Goal: Transaction & Acquisition: Purchase product/service

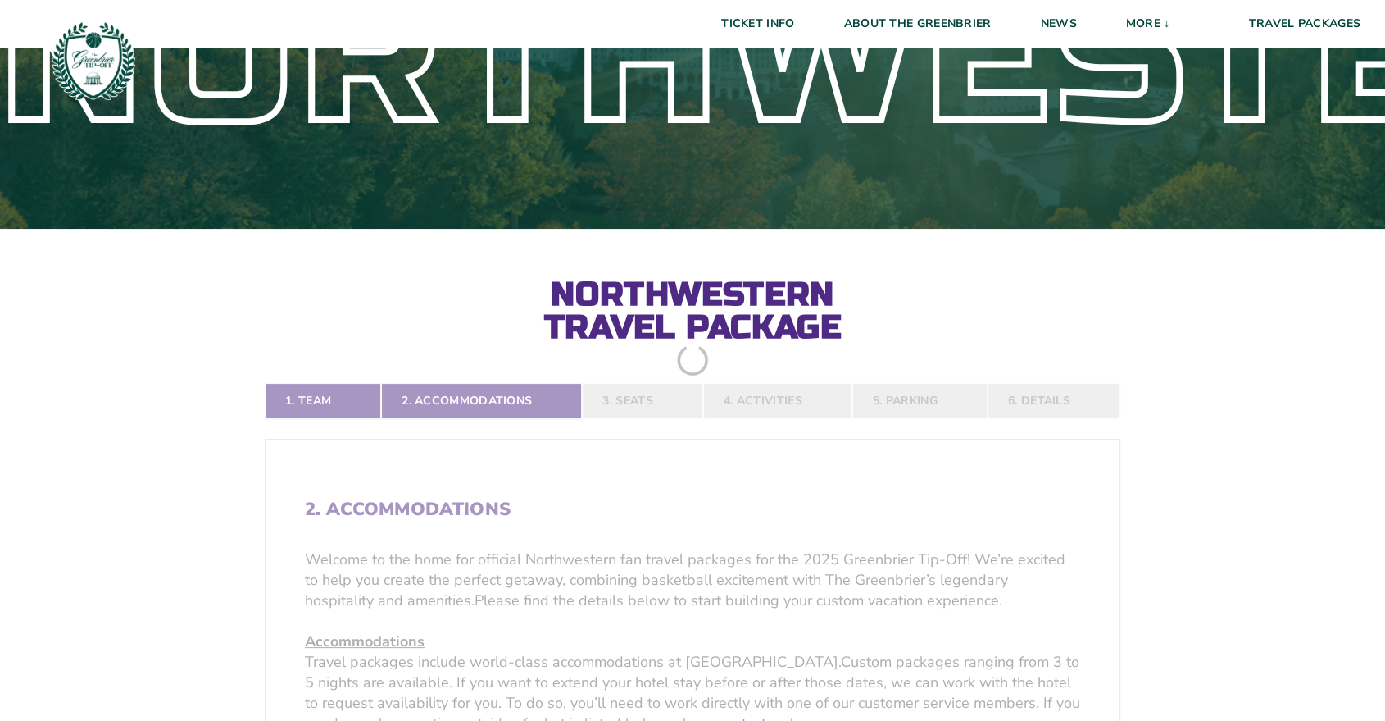
scroll to position [455, 0]
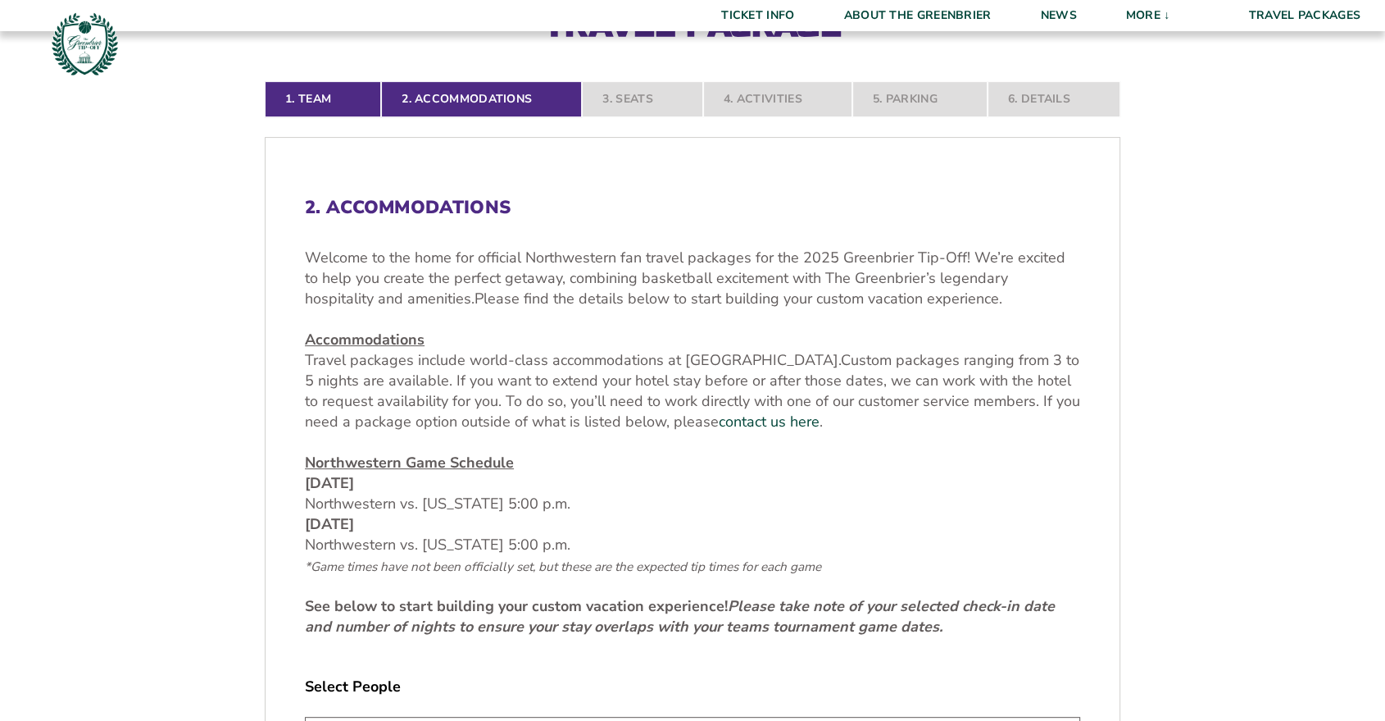
drag, startPoint x: 600, startPoint y: 539, endPoint x: 271, endPoint y: 481, distance: 334.7
drag, startPoint x: 350, startPoint y: 493, endPoint x: 412, endPoint y: 466, distance: 67.6
click at [412, 467] on u "Northwestern Game Schedule" at bounding box center [409, 463] width 209 height 20
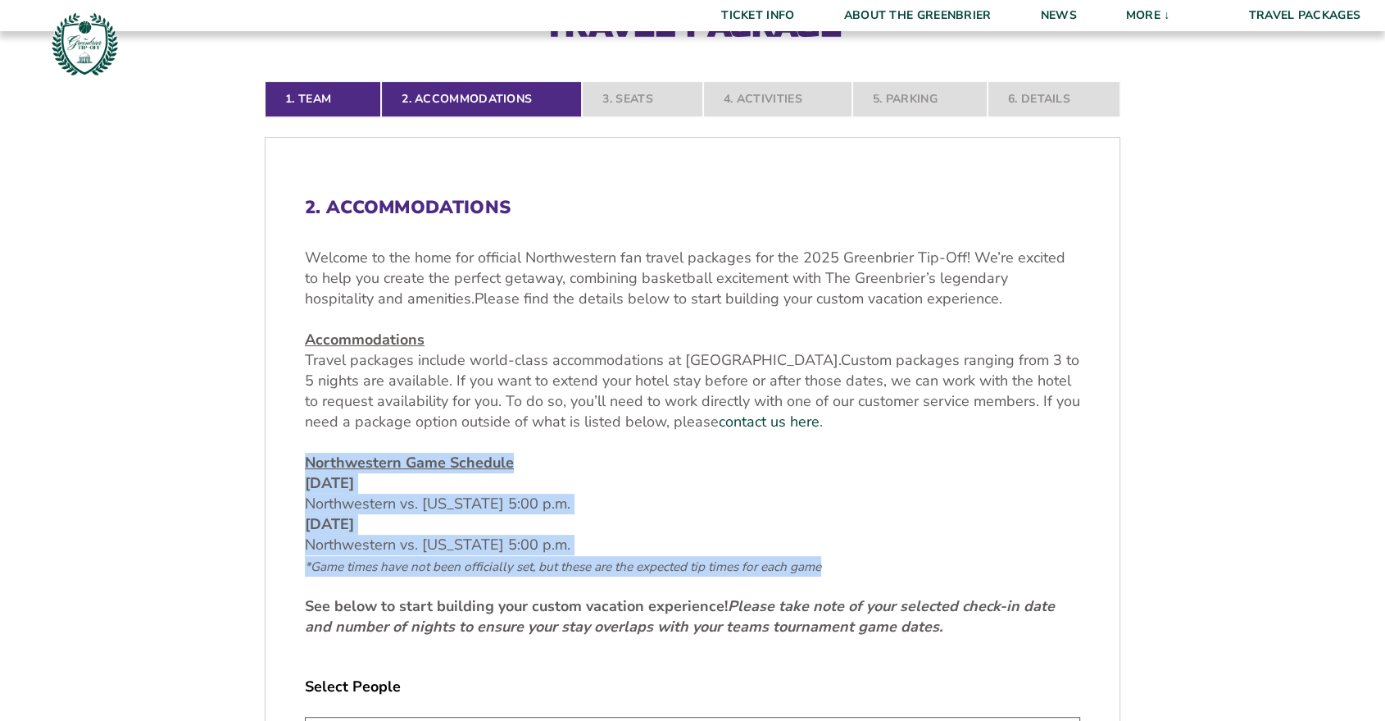
drag, startPoint x: 844, startPoint y: 566, endPoint x: 334, endPoint y: 469, distance: 519.0
copy p "Northwestern Game Schedule Friday, Nov. 21 Northwestern vs. Virginia 5:00 p.m. …"
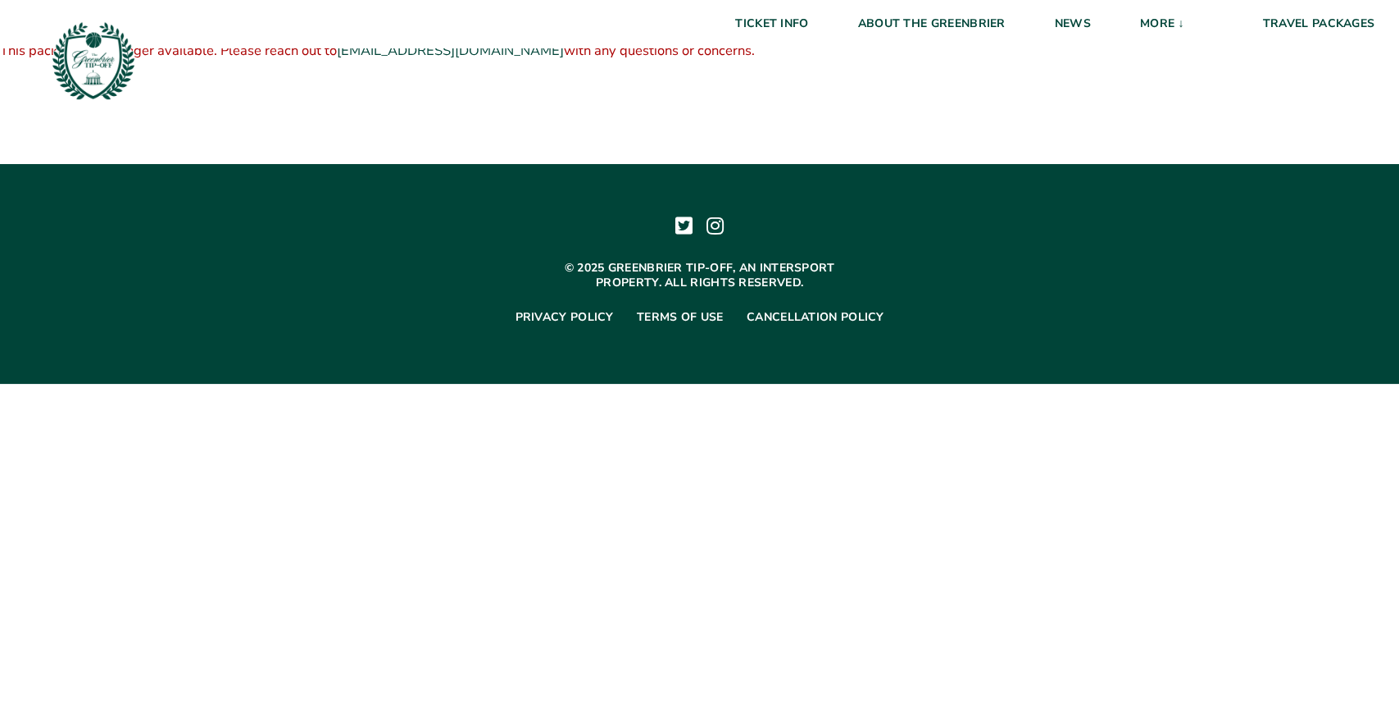
drag, startPoint x: 757, startPoint y: 52, endPoint x: 134, endPoint y: 44, distance: 623.1
click at [134, 41] on body "Ticket Info About The Greenbrier News More ↓ Venue Information Media Credential…" at bounding box center [699, 192] width 1399 height 384
click at [245, 130] on div "Official Fan Travel Package (2025 Mountain – Non-Team Specific) $ 0.00 Fan Trav…" at bounding box center [699, 82] width 1399 height 164
